Goal: Find specific page/section: Find specific page/section

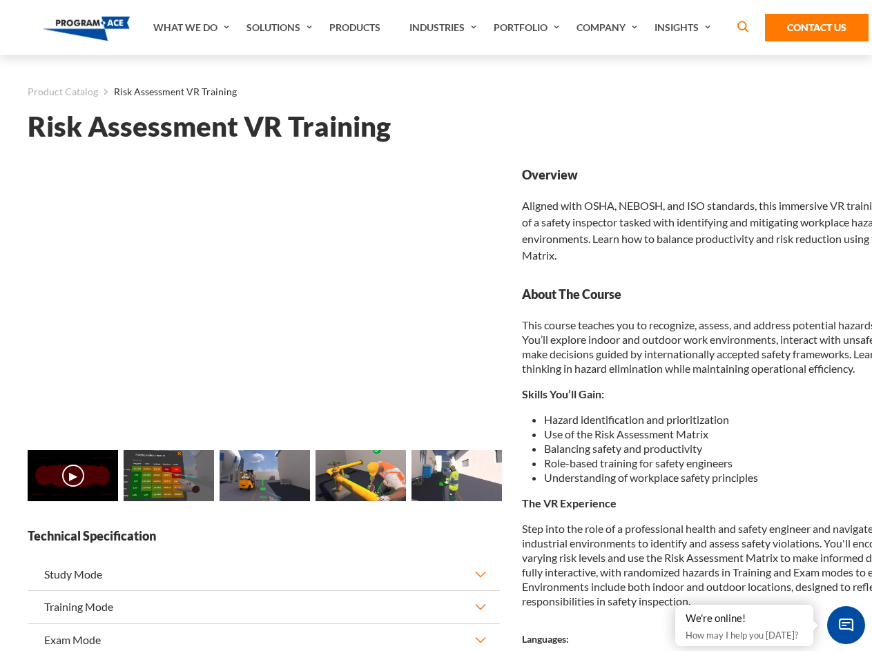
click at [281, 28] on link "Solutions" at bounding box center [281, 27] width 83 height 55
click at [0, 0] on div "AI & Computer Vision Solutions Computer Vision Quality Control AI tools for fas…" at bounding box center [0, 0] width 0 height 0
click at [0, 0] on div "AI & Computer Vision Solutions Virtual Training Solutions Virtual Tour Solution…" at bounding box center [0, 0] width 0 height 0
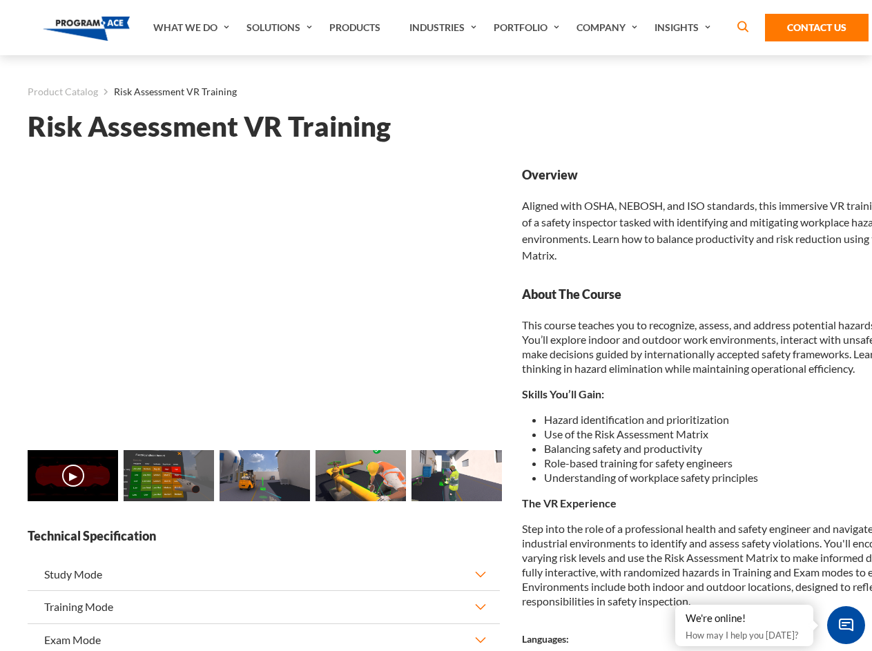
click at [0, 0] on div "AI & Computer Vision Solutions Virtual Training Solutions Virtual Tour Solution…" at bounding box center [0, 0] width 0 height 0
click at [0, 0] on div "AI & Computer Vision Solutions Computer Vision Quality Control AI tools for fas…" at bounding box center [0, 0] width 0 height 0
